Goal: Task Accomplishment & Management: Manage account settings

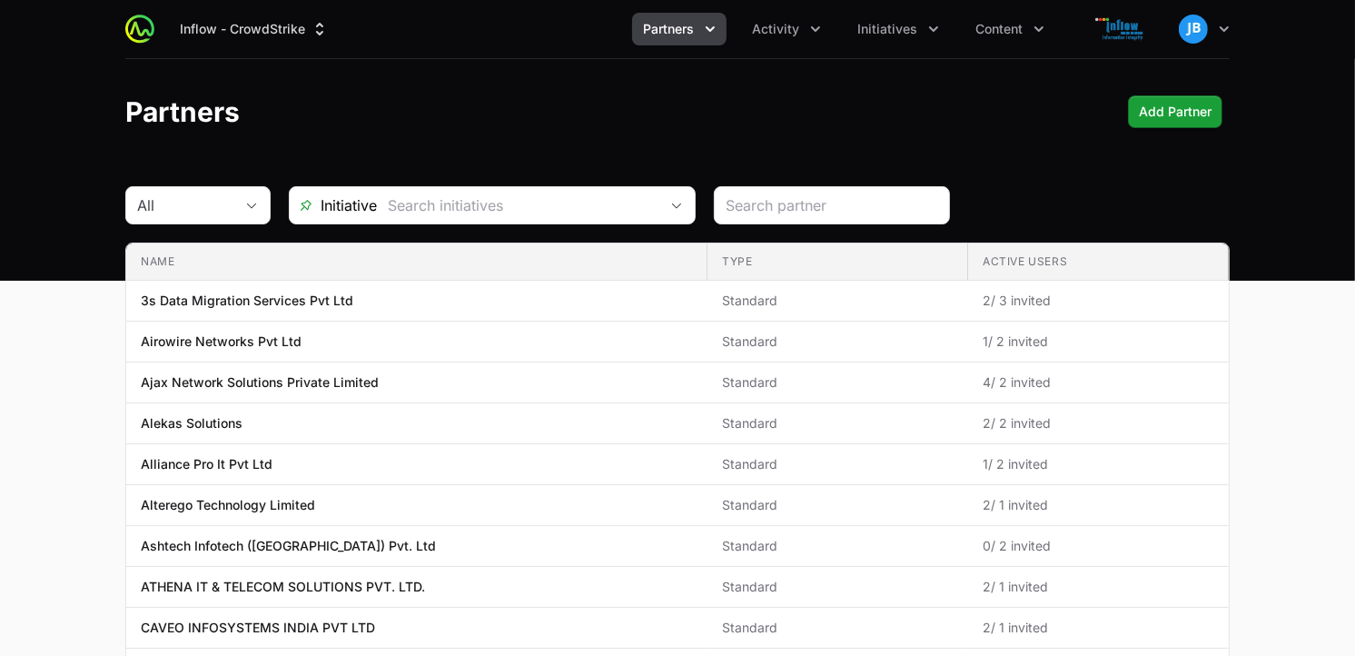
click at [717, 29] on icon "Partners menu" at bounding box center [710, 29] width 18 height 18
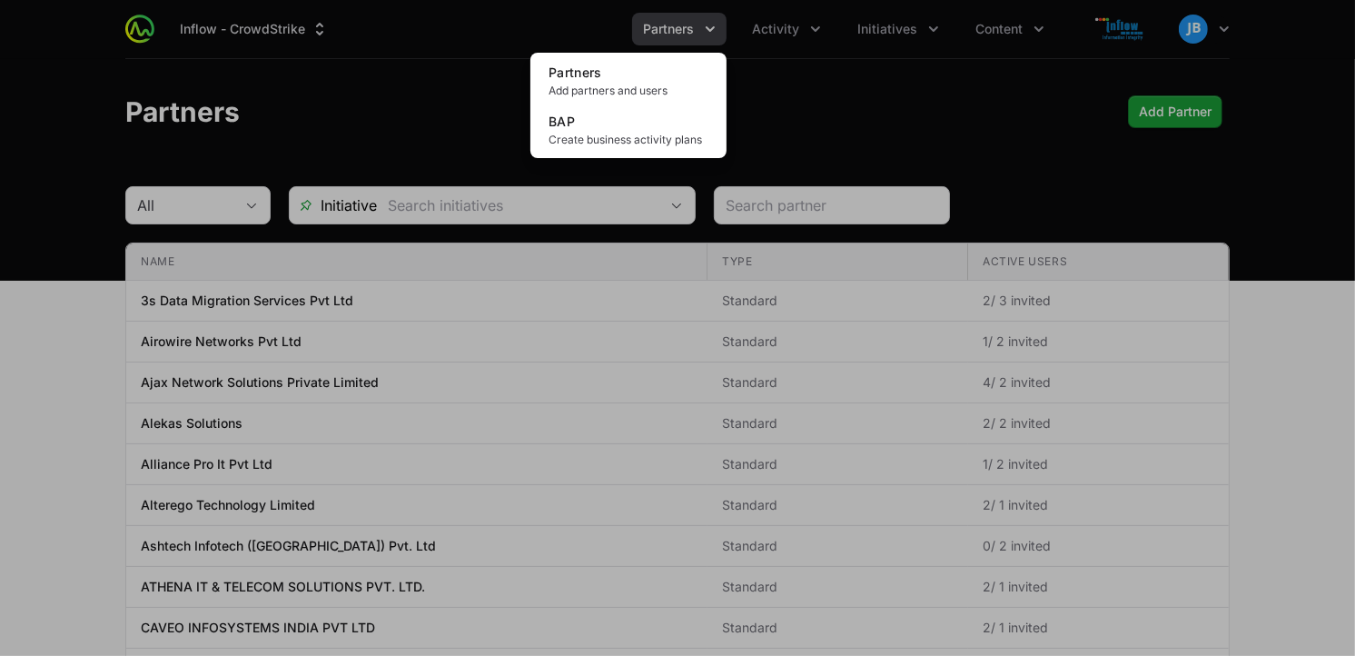
click at [818, 98] on div "Partners menu" at bounding box center [677, 328] width 1355 height 656
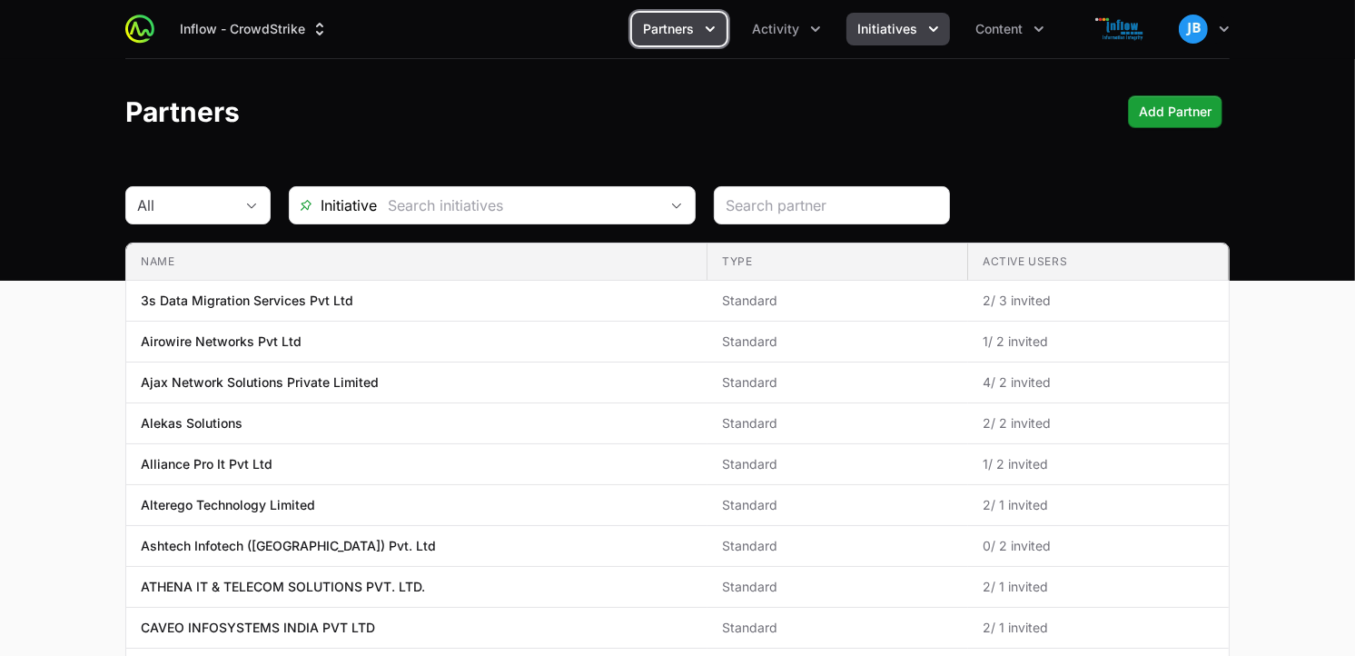
click at [930, 34] on icon "Initiatives menu" at bounding box center [933, 29] width 18 height 18
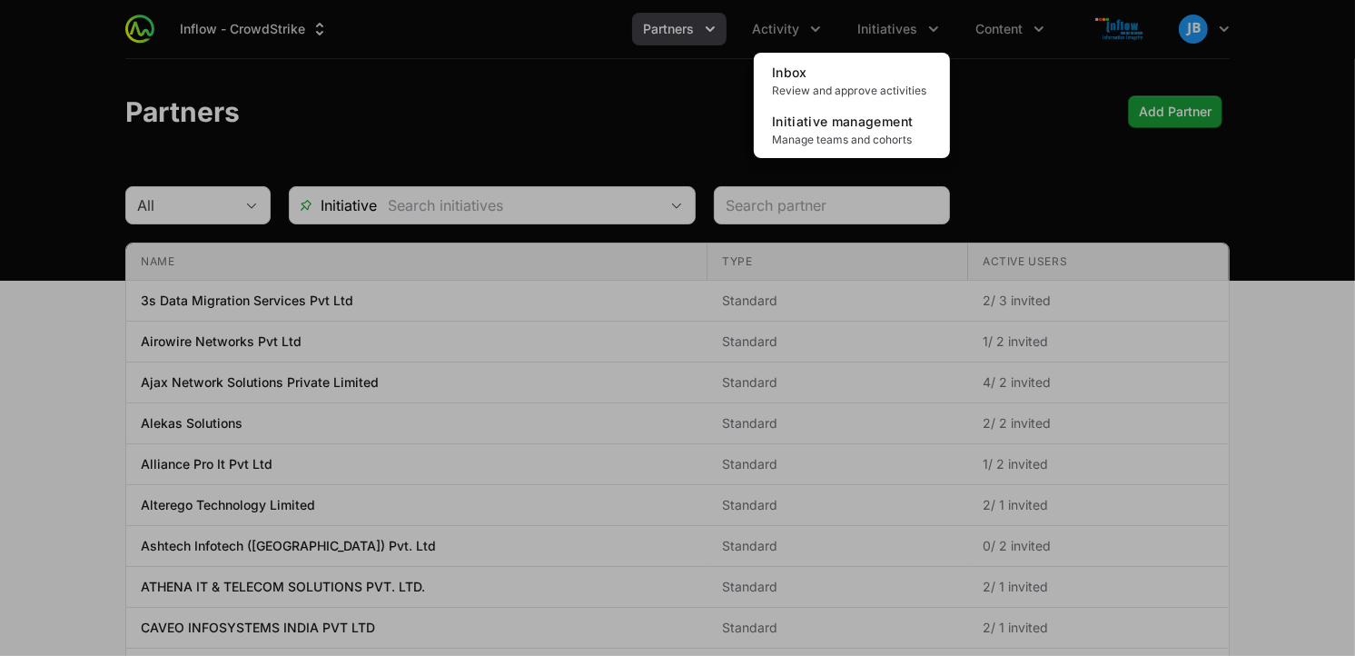
click at [714, 31] on div "Initiatives menu" at bounding box center [677, 328] width 1355 height 656
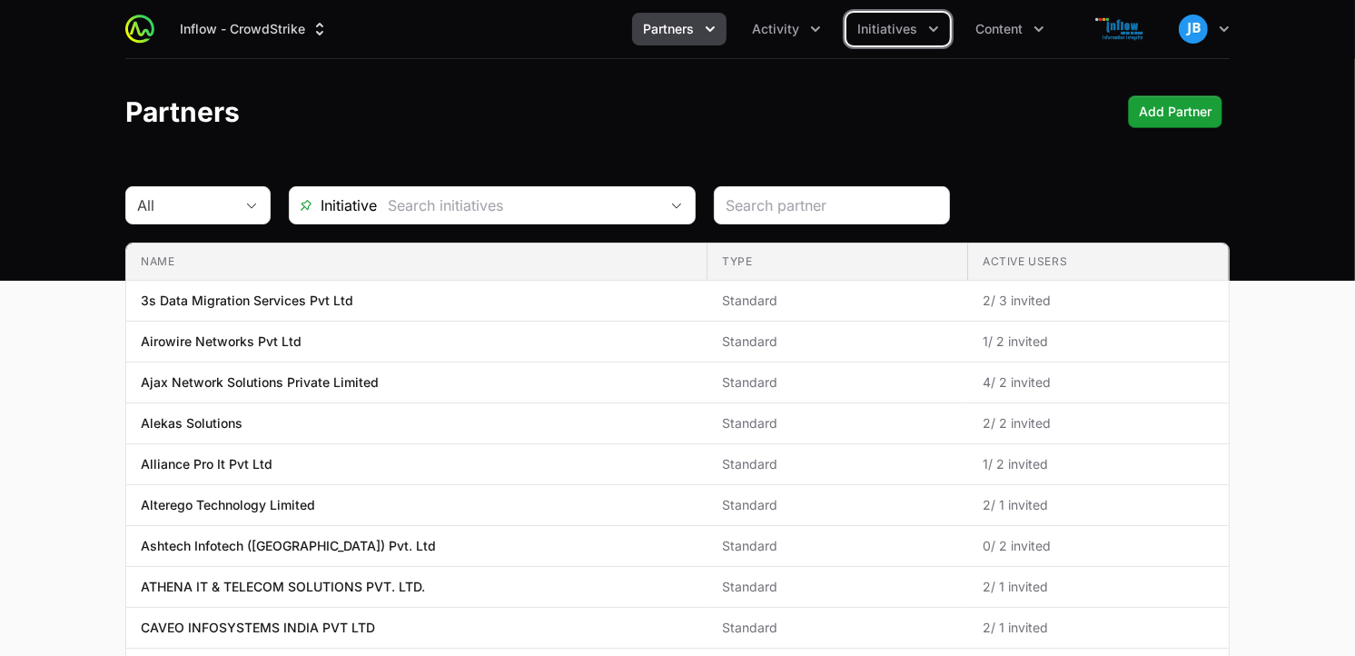
click at [691, 36] on span "Partners" at bounding box center [668, 29] width 51 height 18
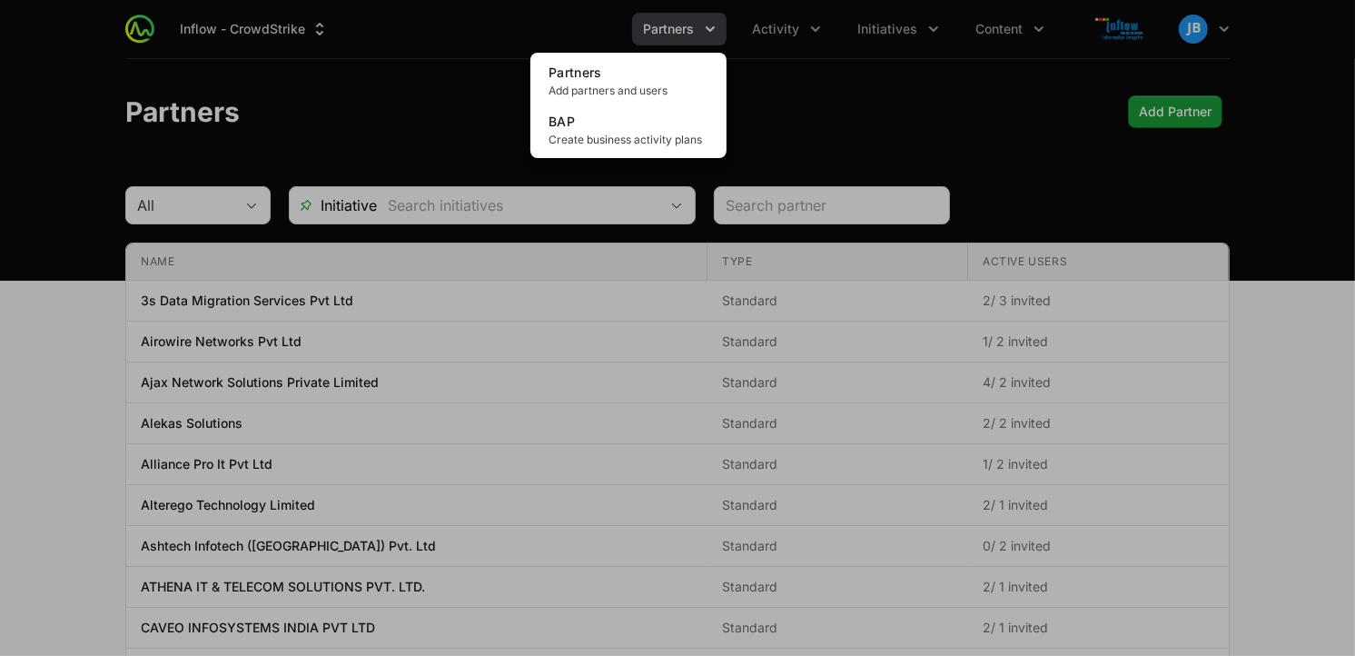
click at [1012, 20] on div "Partners menu" at bounding box center [677, 328] width 1355 height 656
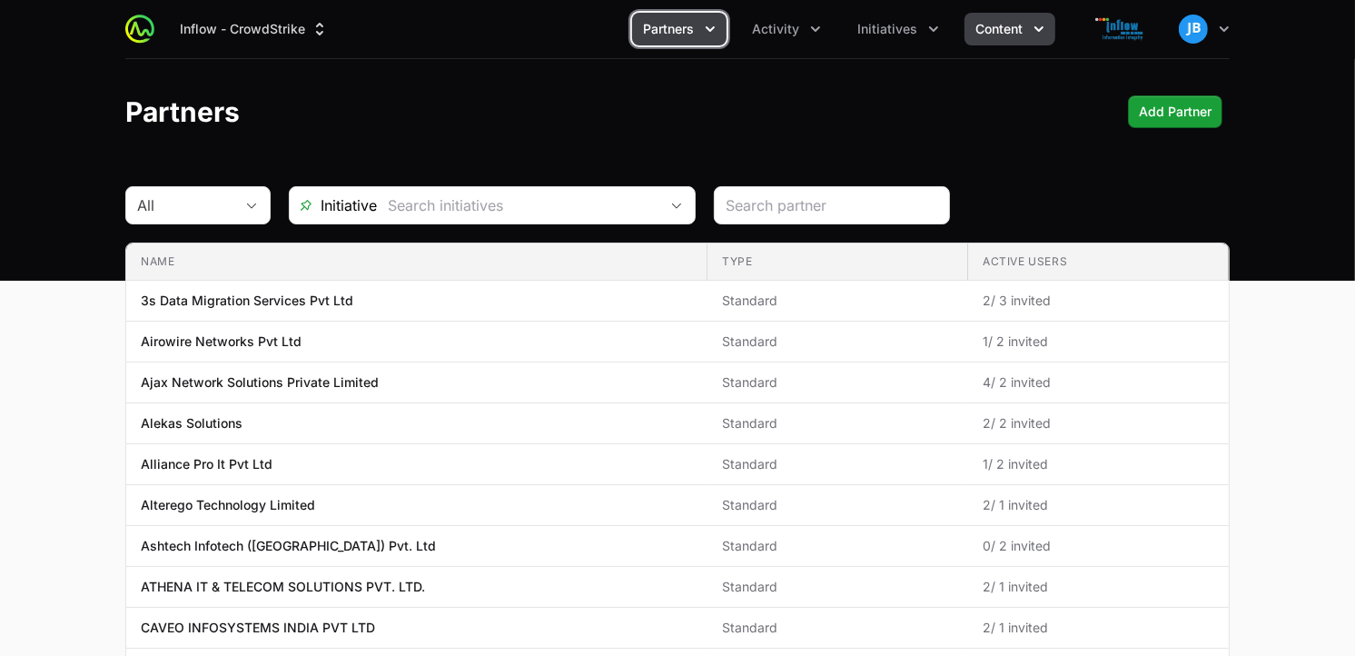
click at [1006, 29] on span "Content" at bounding box center [998, 29] width 47 height 18
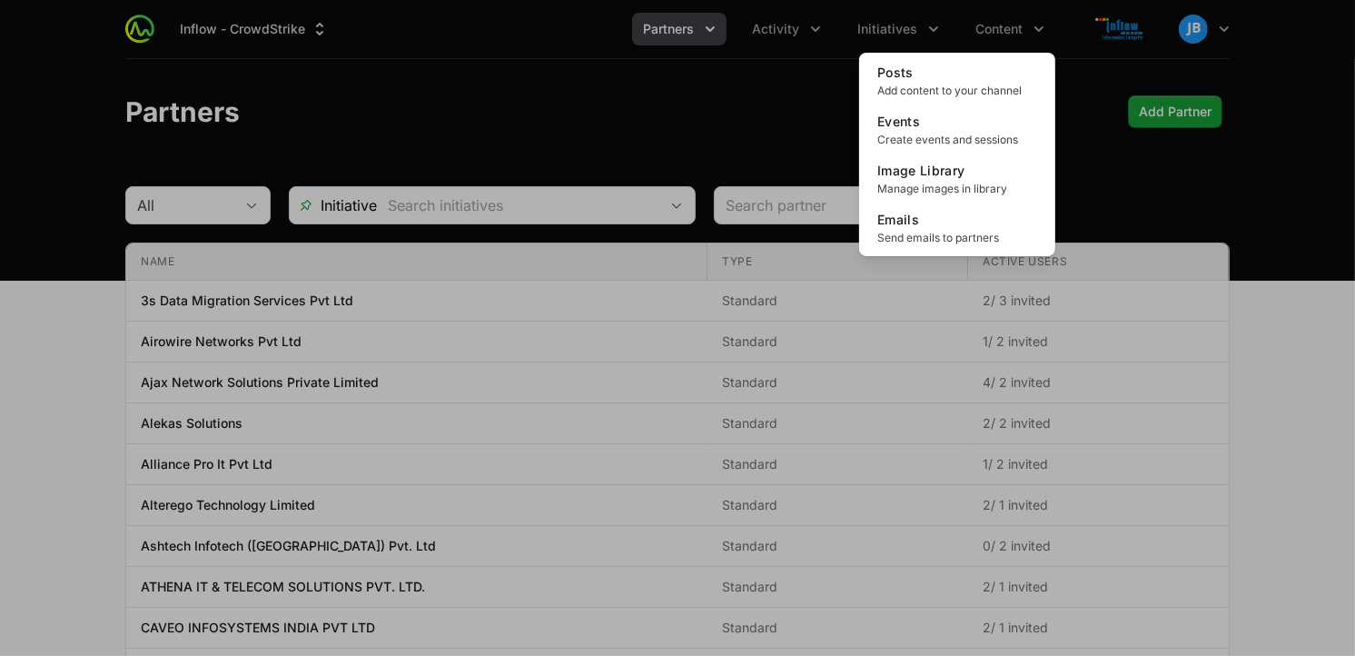
click at [819, 32] on div "Content menu" at bounding box center [677, 328] width 1355 height 656
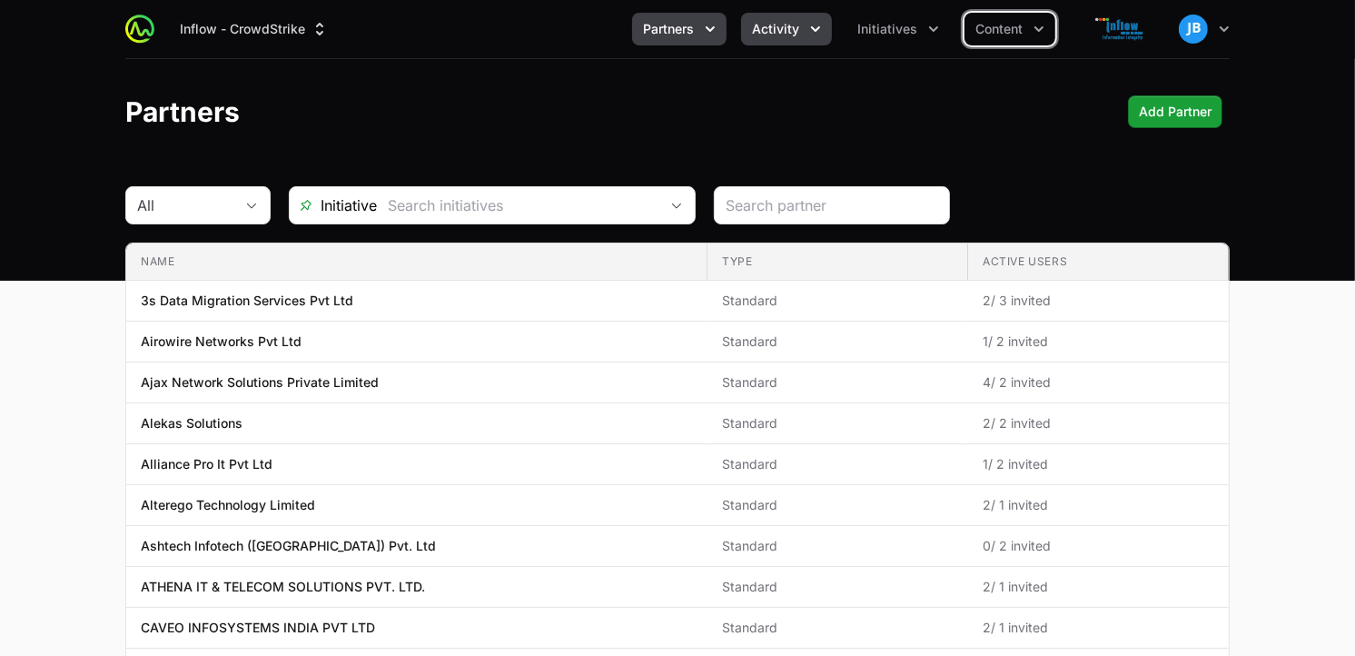
click at [810, 29] on icon "Activity menu" at bounding box center [815, 29] width 18 height 18
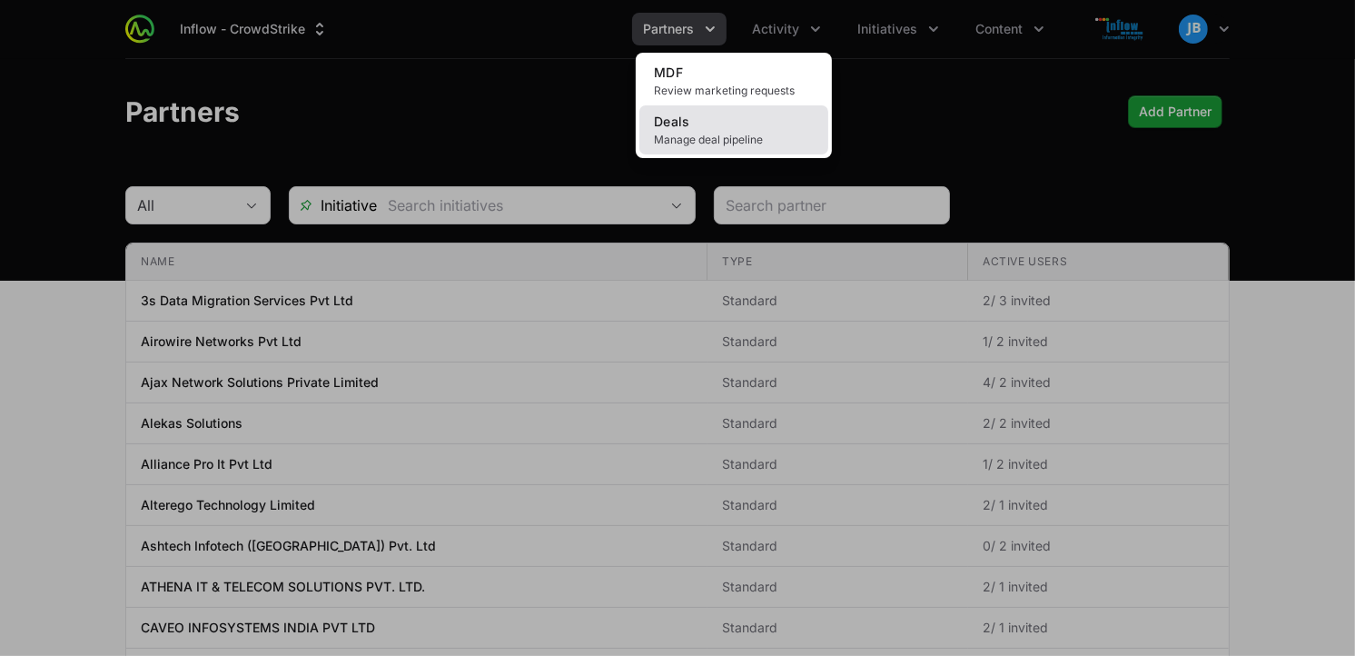
click at [732, 133] on span "Manage deal pipeline" at bounding box center [734, 140] width 160 height 15
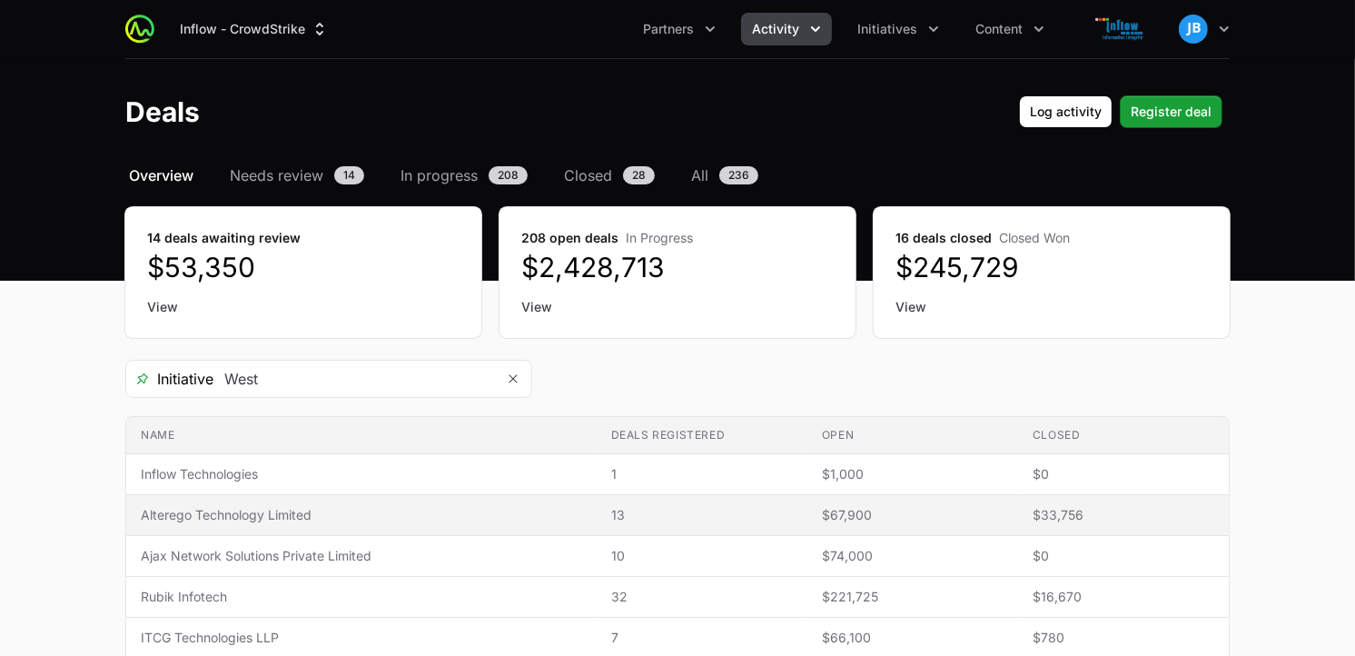
click at [248, 520] on span "Alterego Technology Limited" at bounding box center [361, 515] width 441 height 18
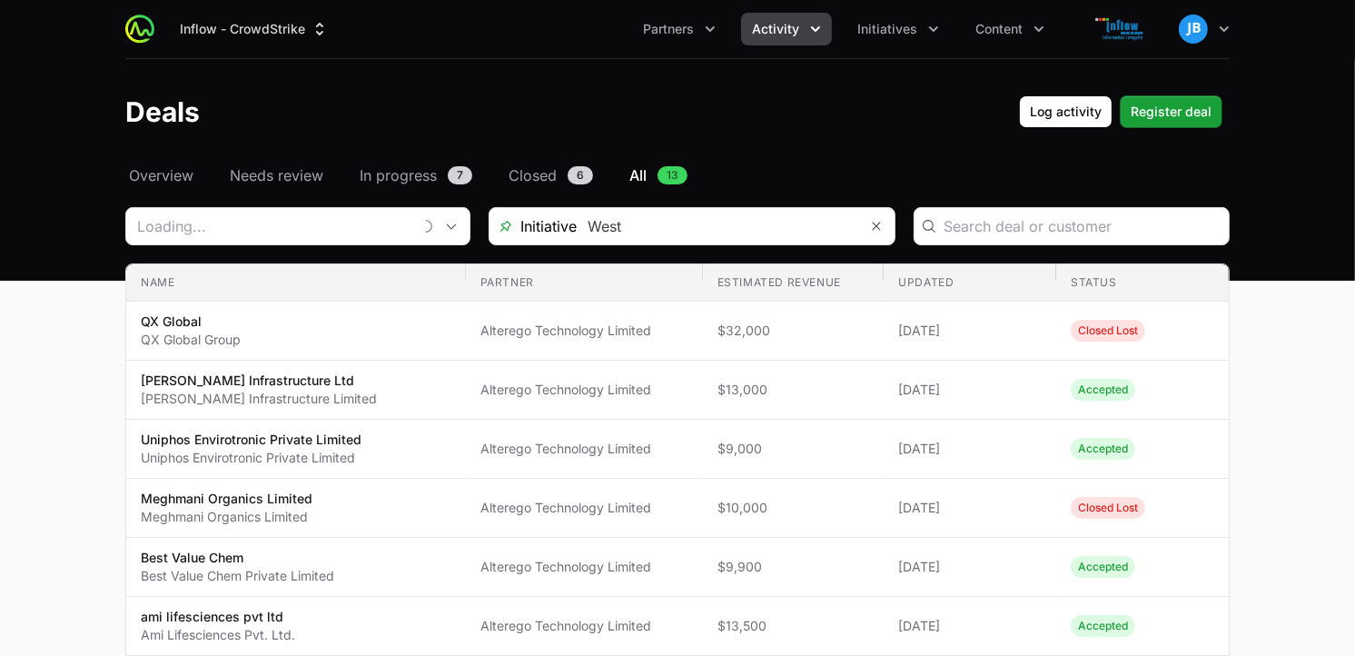
type input "Alterego Technology Limited"
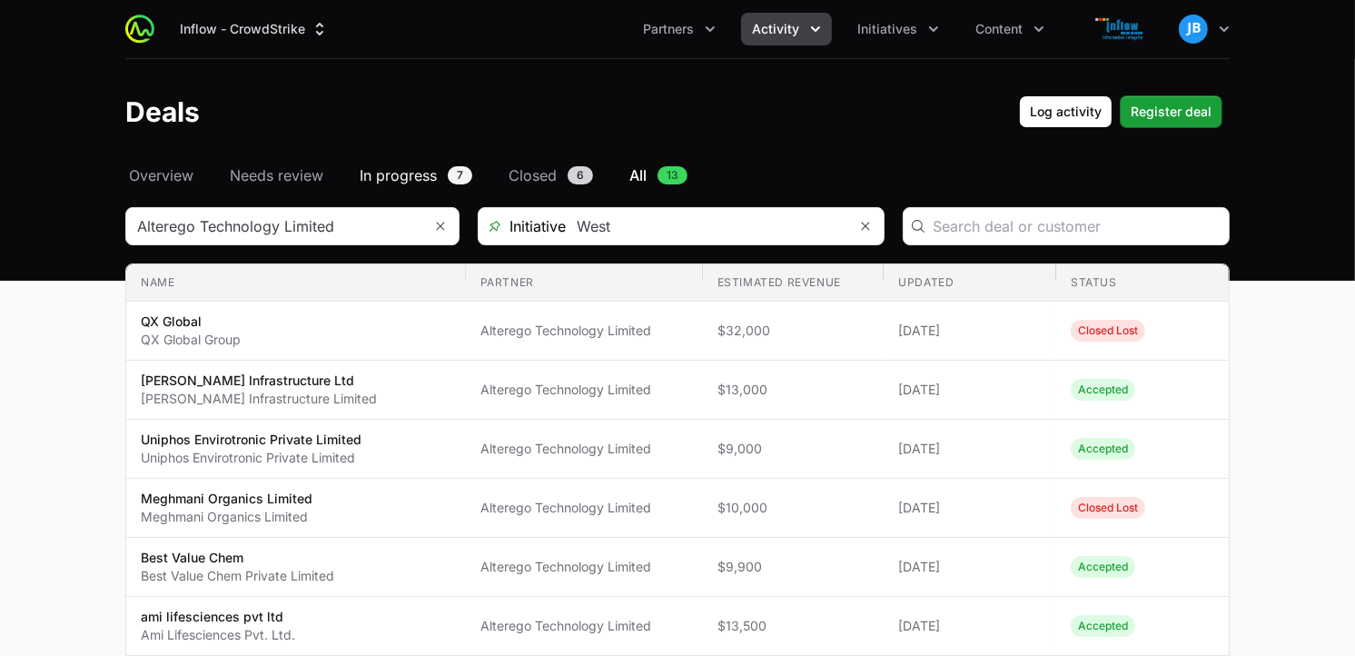
click at [403, 168] on span "In progress" at bounding box center [398, 175] width 77 height 22
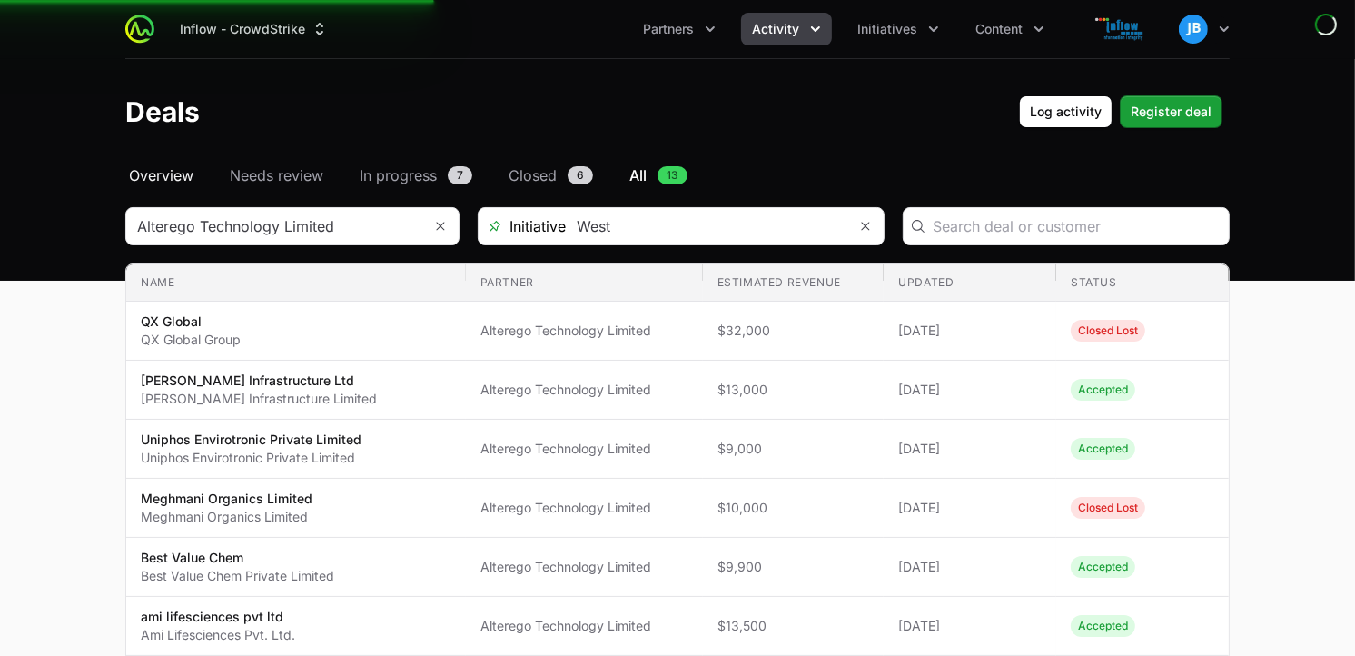
click at [164, 182] on span "Overview" at bounding box center [161, 175] width 64 height 22
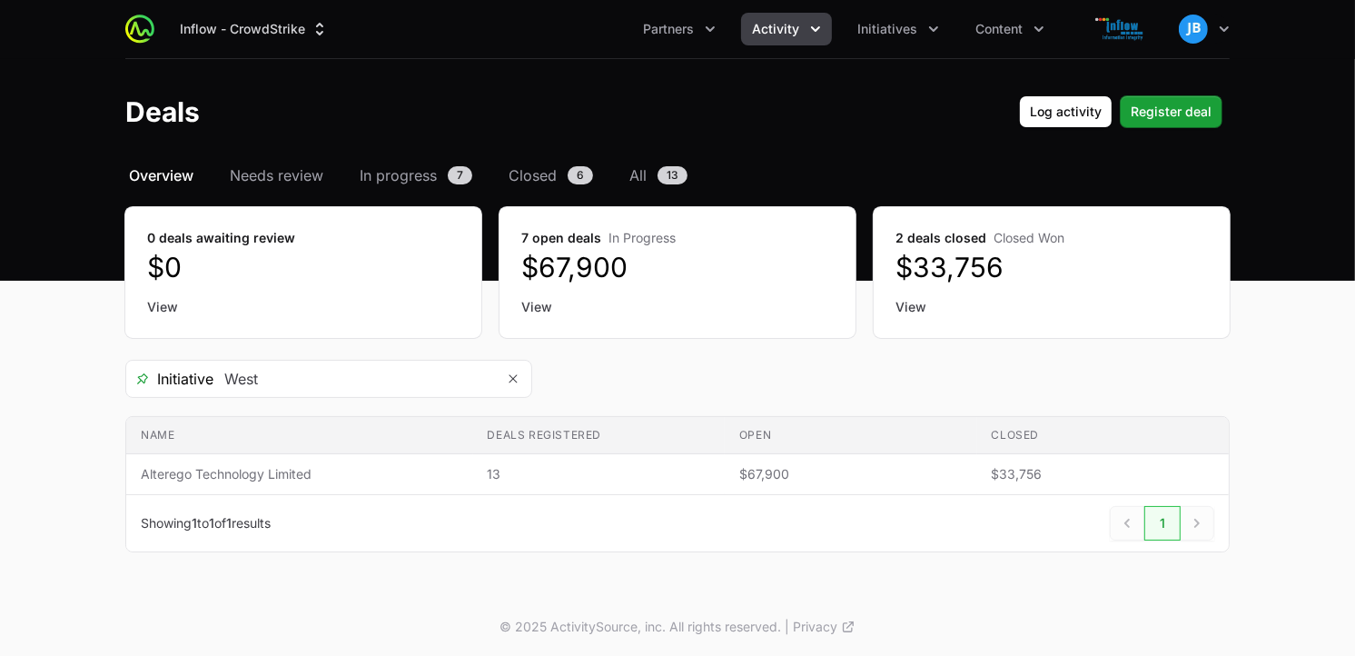
click at [248, 655] on html "Inflow - CrowdStrike Partners Activity Initiatives Content Open user menu Open …" at bounding box center [677, 328] width 1355 height 657
